Goal: Transaction & Acquisition: Purchase product/service

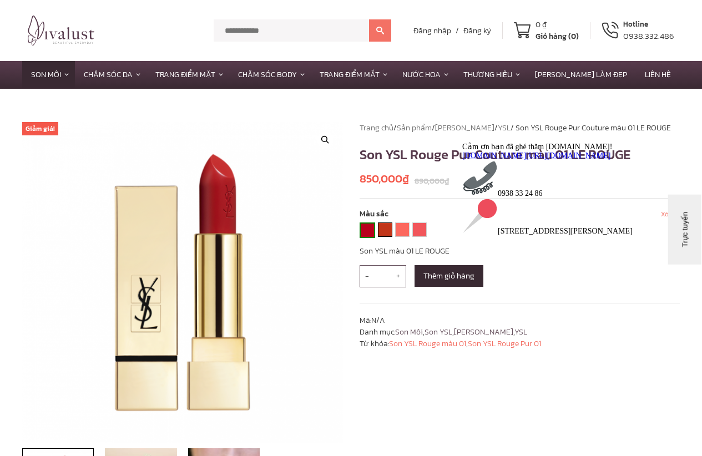
click at [383, 226] on link "YSL 13 LE ORANGE" at bounding box center [385, 229] width 13 height 13
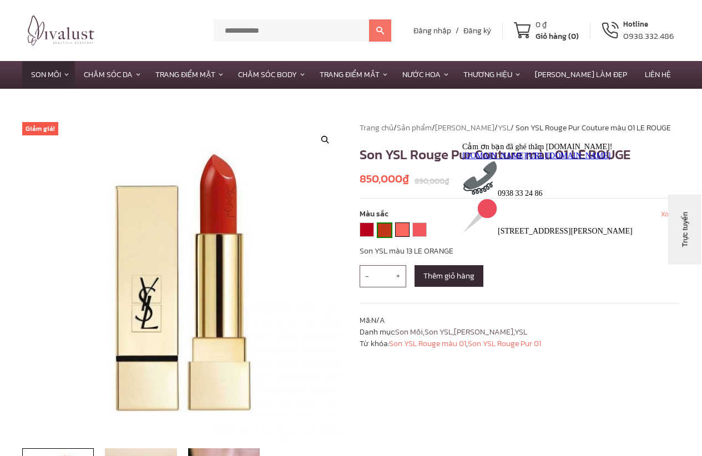
click at [404, 230] on link "YSL 51 CORAIL URBAIN" at bounding box center [402, 229] width 13 height 13
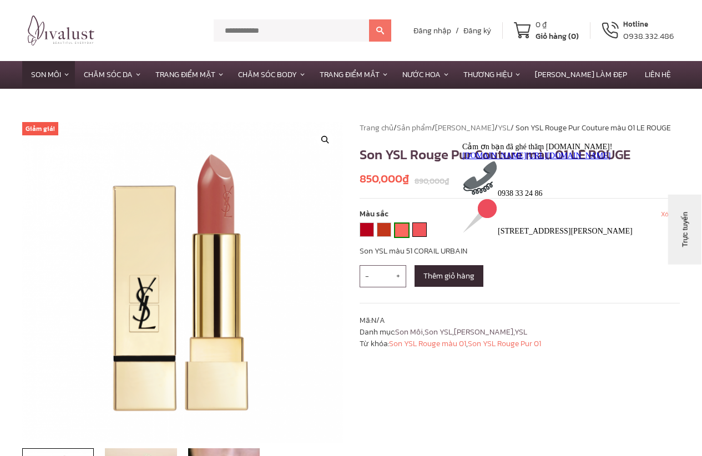
click at [424, 234] on link "YSL 52 ROSY CORAL" at bounding box center [419, 229] width 13 height 13
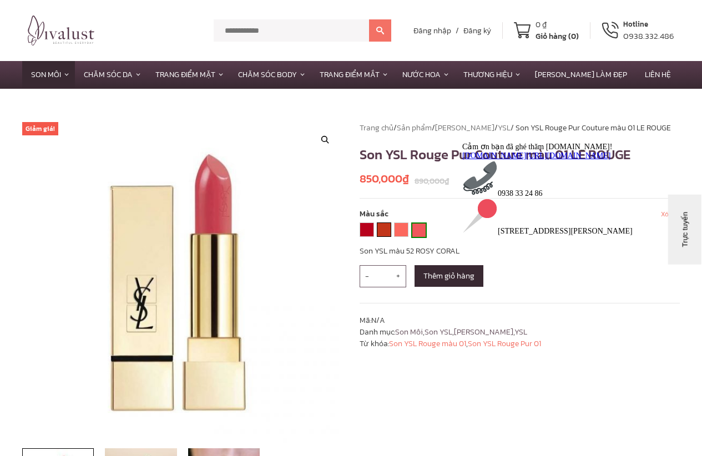
click at [384, 230] on link "YSL 13 LE ORANGE" at bounding box center [383, 229] width 13 height 13
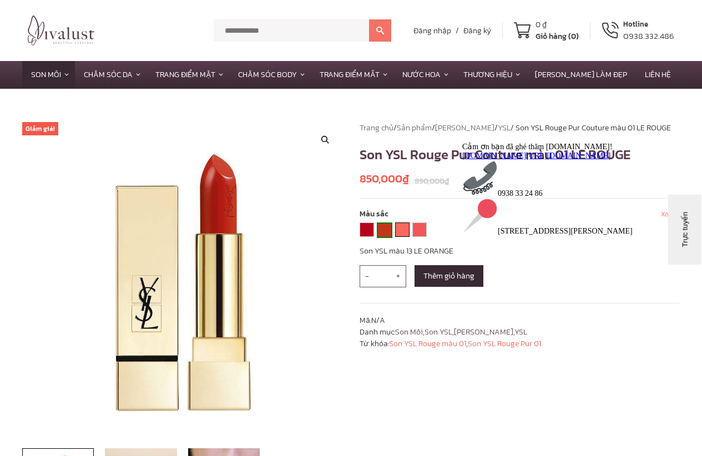
click at [398, 230] on link "YSL 51 CORAIL URBAIN" at bounding box center [402, 229] width 13 height 13
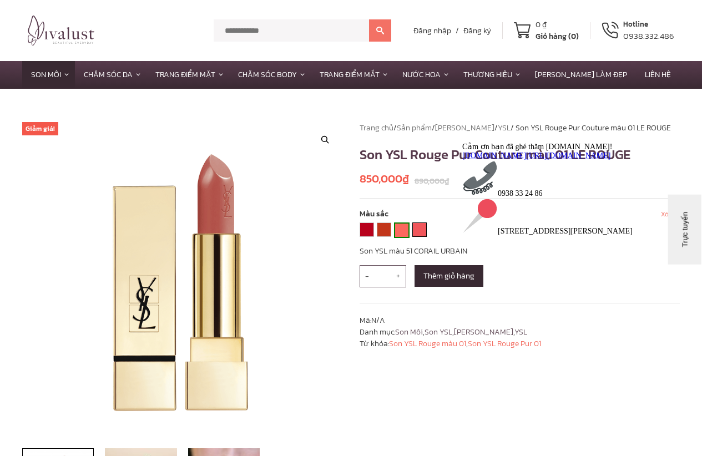
click at [417, 231] on link "YSL 52 ROSY CORAL" at bounding box center [419, 229] width 13 height 13
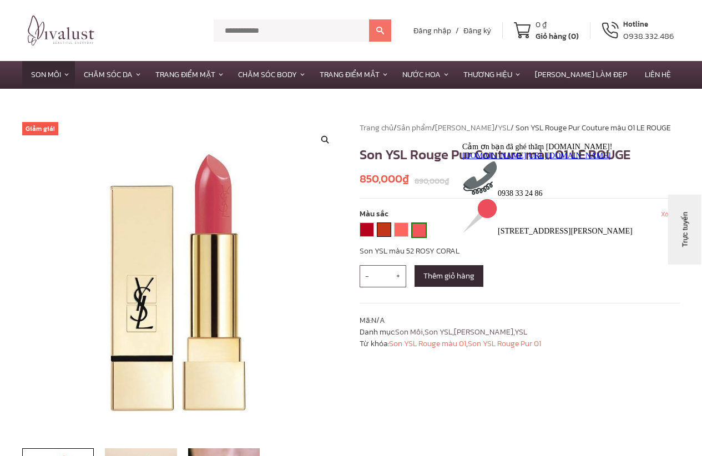
click at [386, 230] on link "YSL 13 LE ORANGE" at bounding box center [383, 229] width 13 height 13
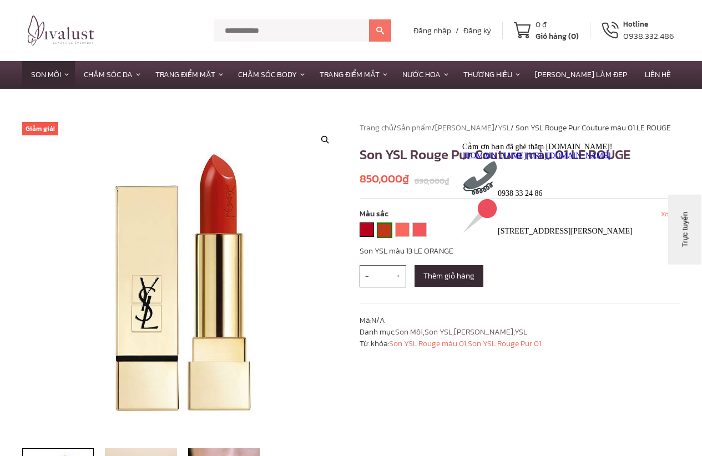
click at [368, 231] on link "YSL 01 LE ROUGE" at bounding box center [366, 229] width 13 height 13
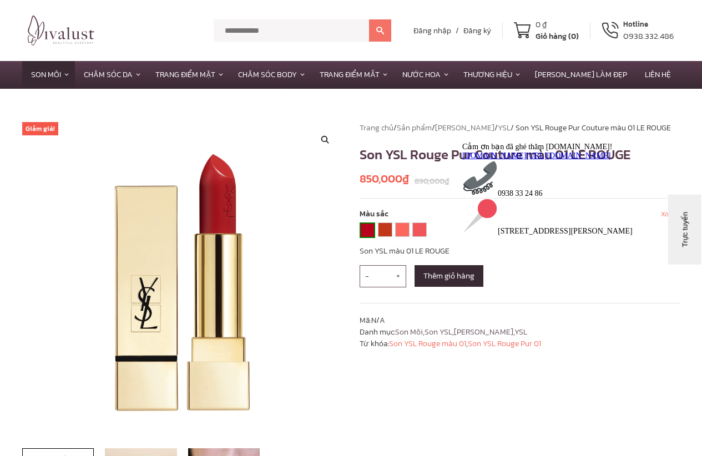
click at [528, 395] on div "**********" at bounding box center [520, 329] width 338 height 414
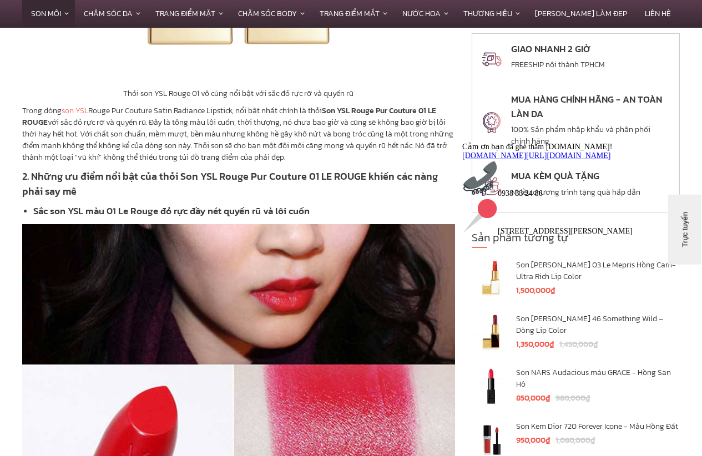
scroll to position [1943, 0]
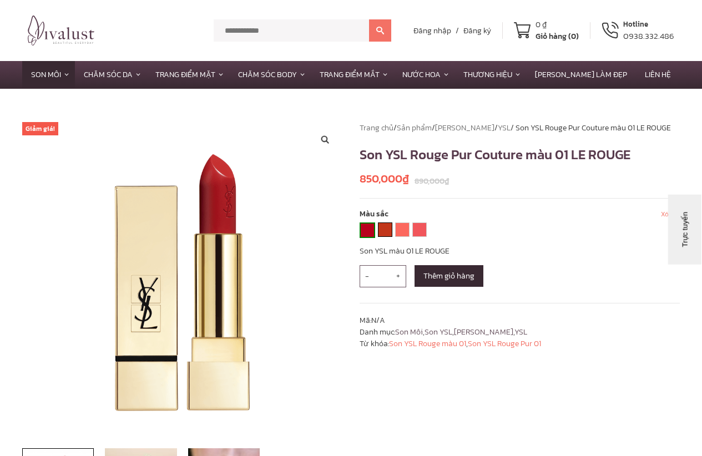
click at [387, 231] on link "YSL 13 LE ORANGE" at bounding box center [385, 229] width 13 height 13
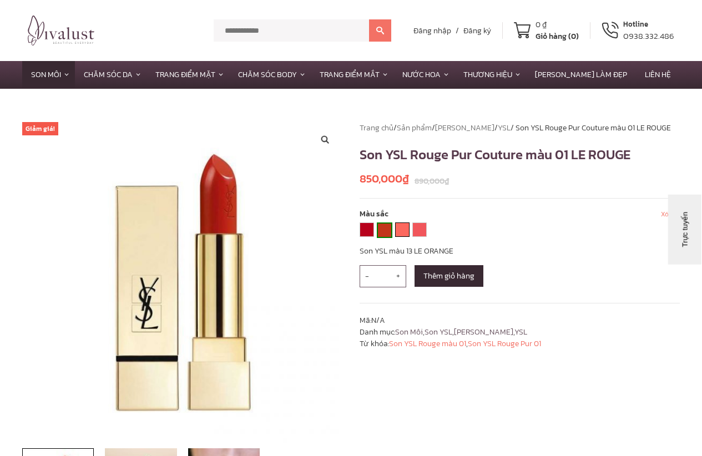
click at [405, 235] on link "YSL 51 CORAIL URBAIN" at bounding box center [402, 229] width 13 height 13
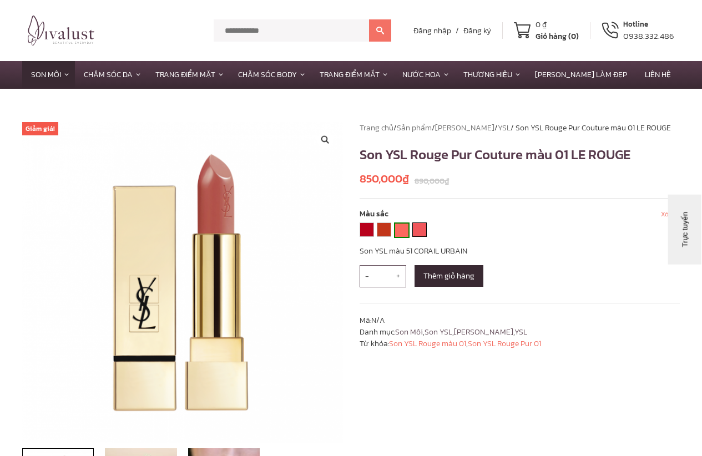
click at [421, 228] on link "YSL 52 ROSY CORAL" at bounding box center [419, 229] width 13 height 13
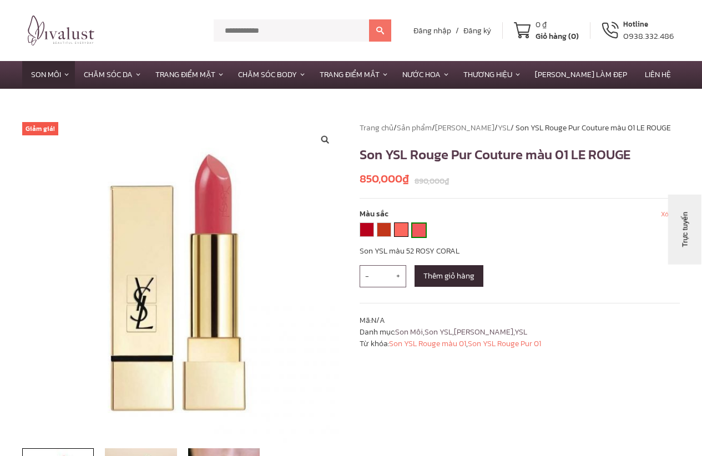
click at [397, 228] on link "YSL 51 CORAIL URBAIN" at bounding box center [401, 229] width 13 height 13
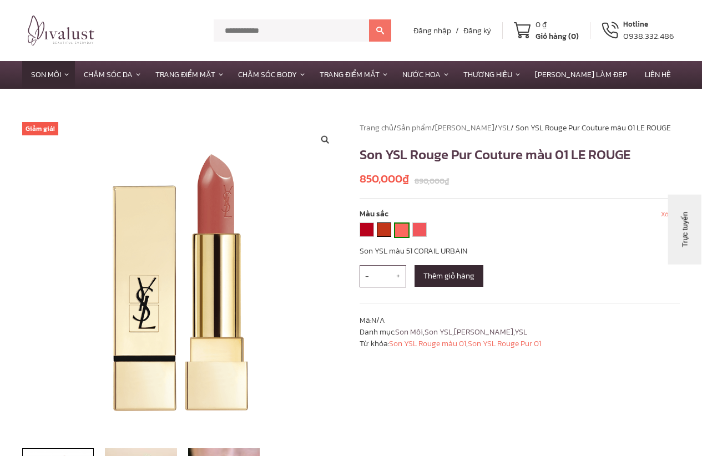
click at [386, 227] on link "YSL 13 LE ORANGE" at bounding box center [383, 229] width 13 height 13
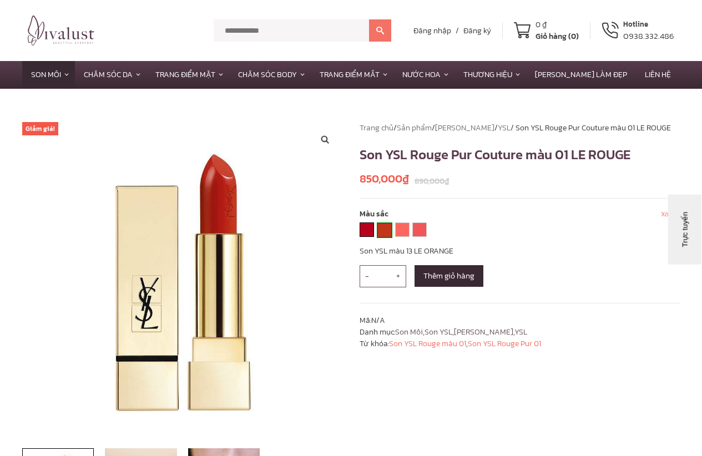
click at [360, 229] on link "YSL 01 LE ROUGE" at bounding box center [366, 229] width 13 height 13
